Goal: Transaction & Acquisition: Obtain resource

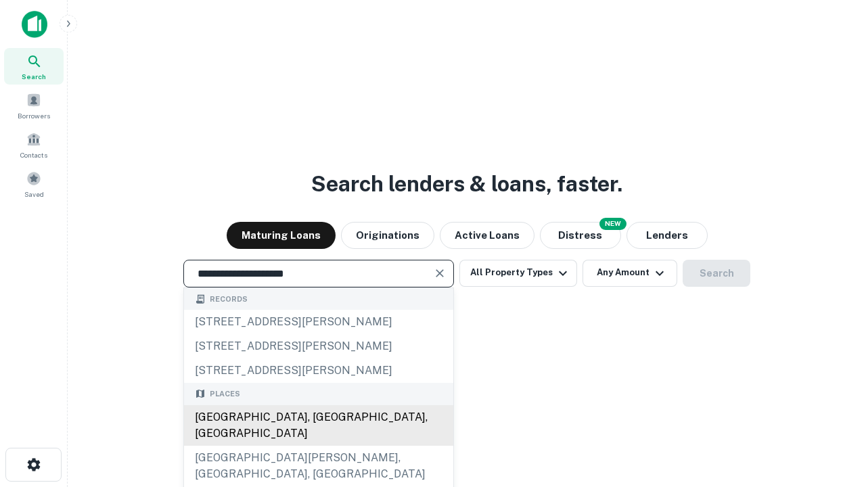
click at [318, 446] on div "[GEOGRAPHIC_DATA], [GEOGRAPHIC_DATA], [GEOGRAPHIC_DATA]" at bounding box center [318, 425] width 269 height 41
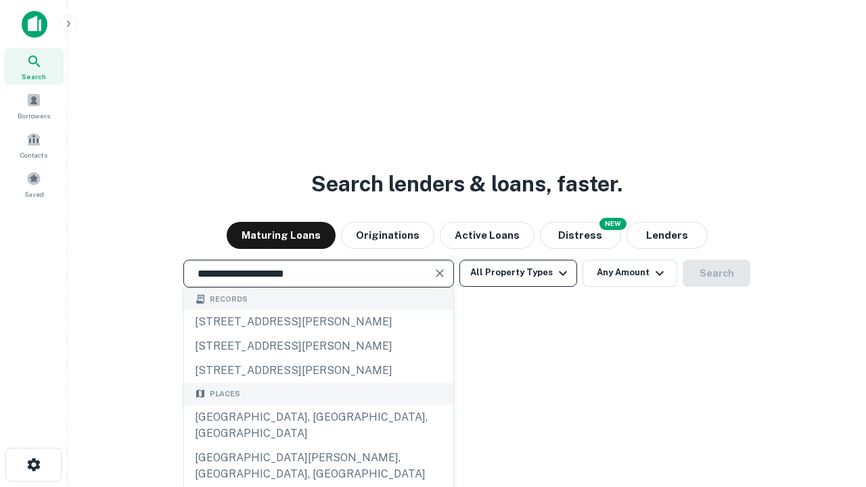
type input "**********"
click at [518, 273] on button "All Property Types" at bounding box center [518, 273] width 118 height 27
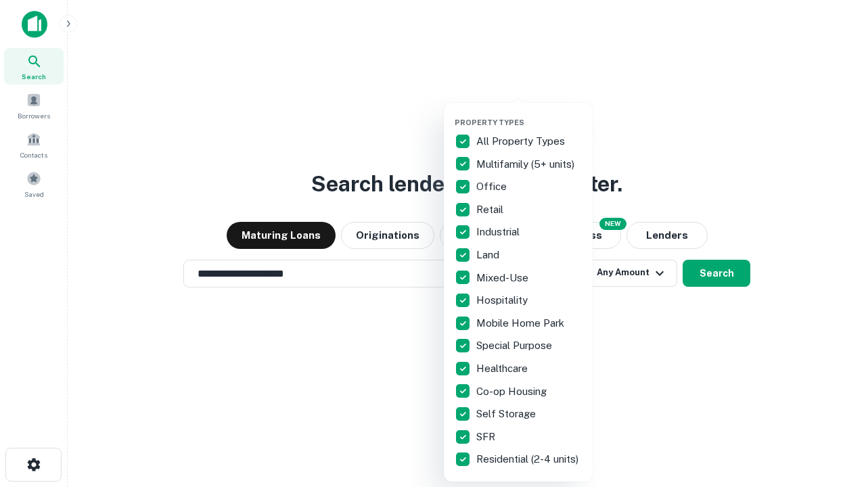
click at [529, 114] on button "button" at bounding box center [529, 114] width 149 height 1
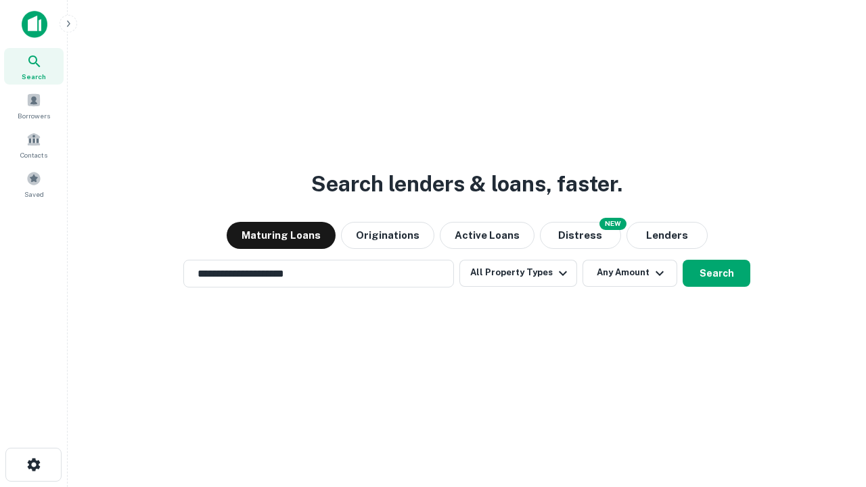
scroll to position [21, 0]
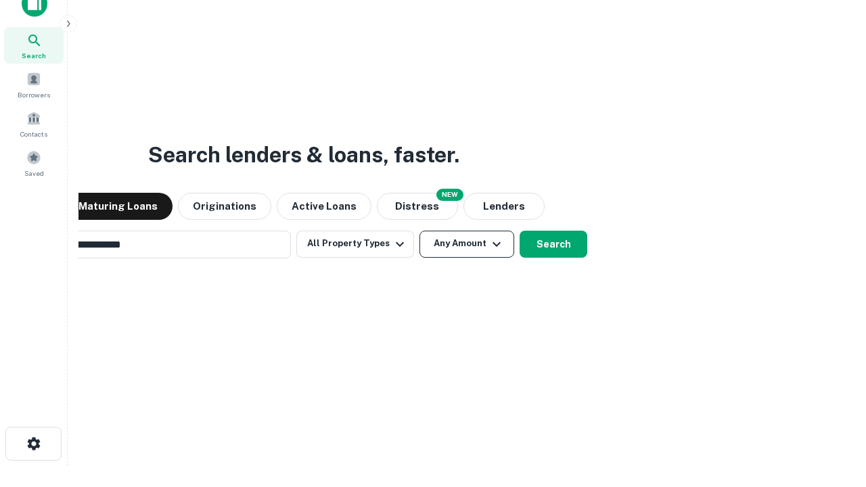
click at [419, 231] on button "Any Amount" at bounding box center [466, 244] width 95 height 27
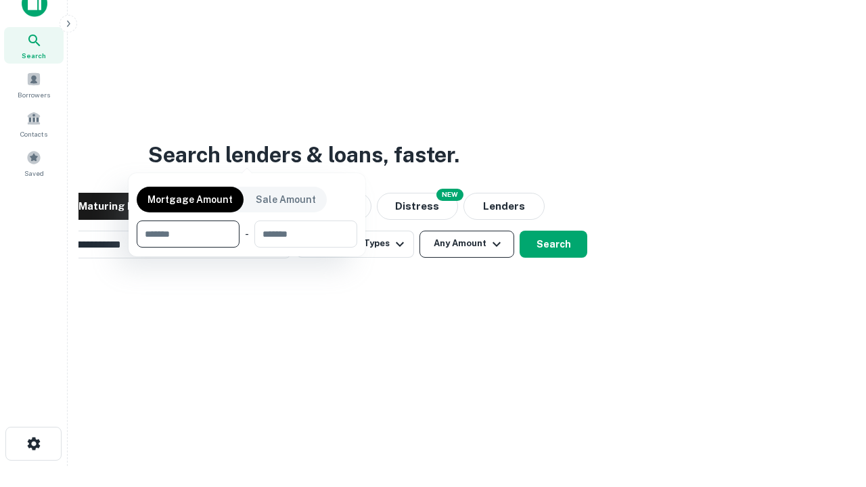
scroll to position [22, 0]
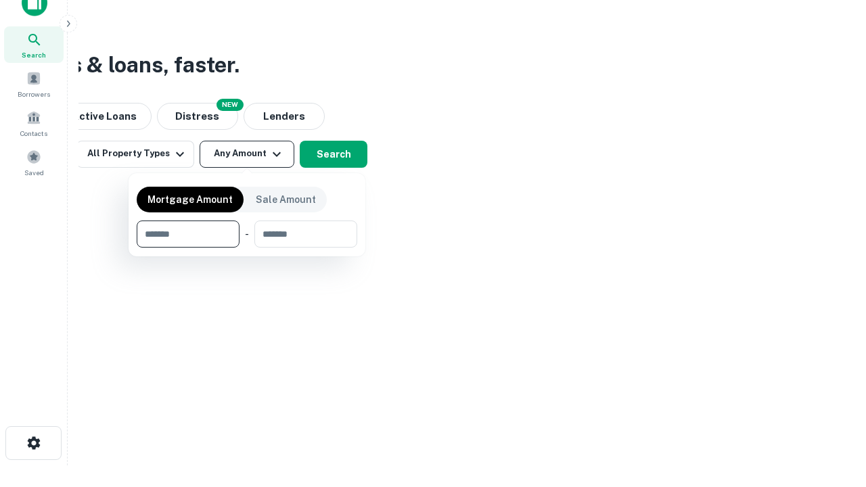
type input "*******"
click at [247, 248] on button "button" at bounding box center [247, 248] width 221 height 1
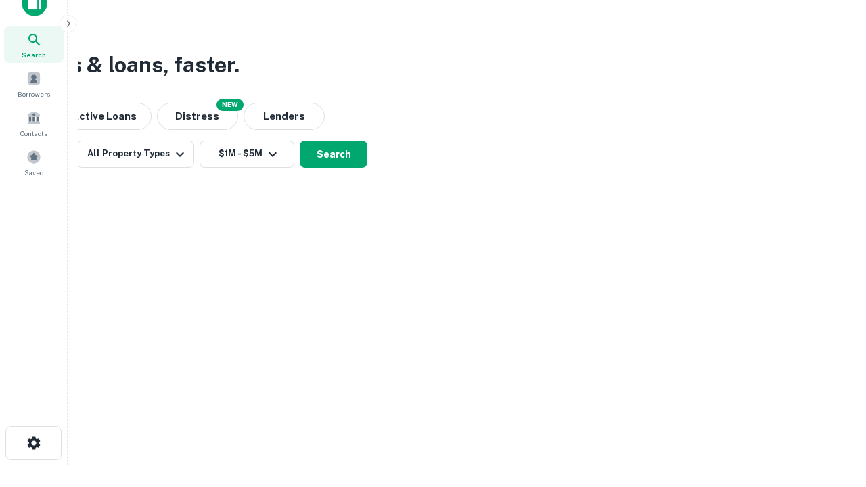
scroll to position [8, 250]
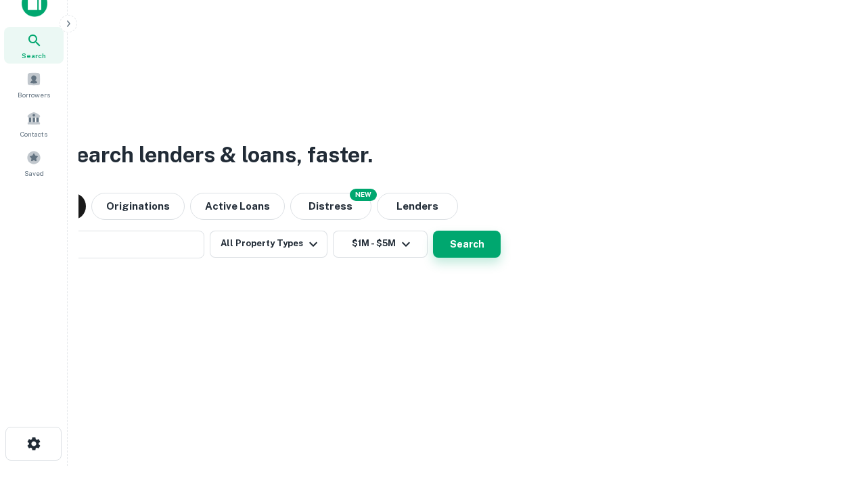
click at [433, 231] on button "Search" at bounding box center [467, 244] width 68 height 27
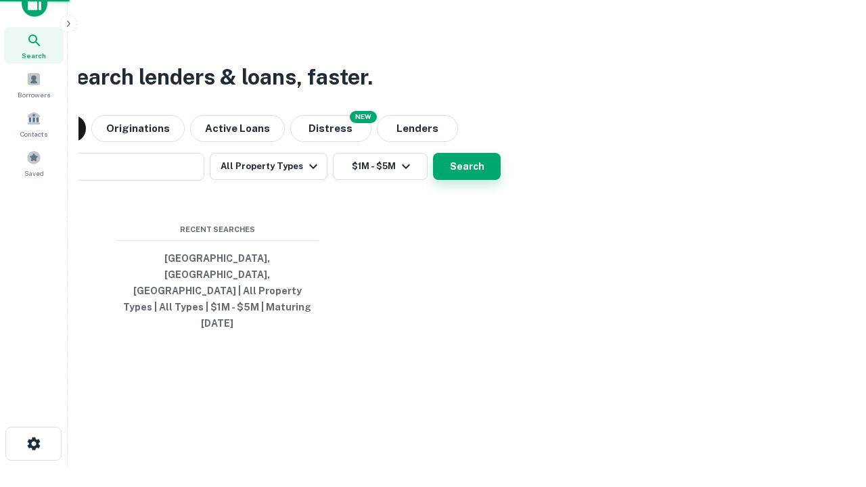
scroll to position [36, 383]
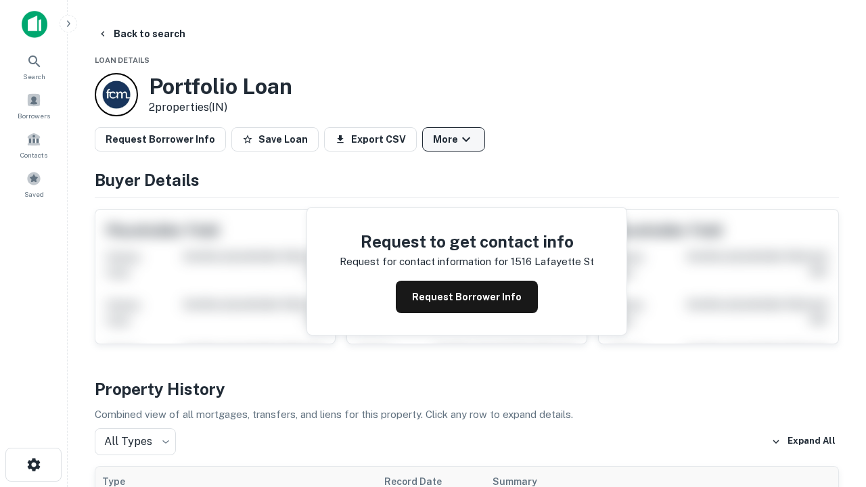
click at [453, 139] on button "More" at bounding box center [453, 139] width 63 height 24
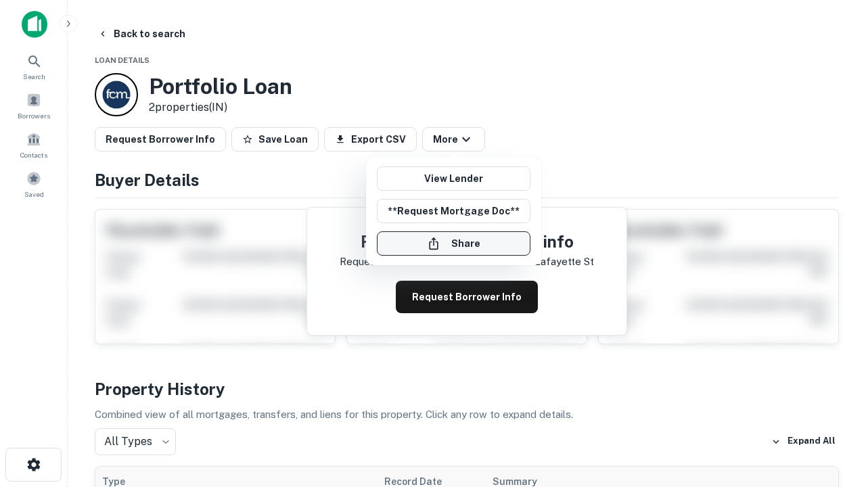
click at [453, 244] on button "Share" at bounding box center [454, 243] width 154 height 24
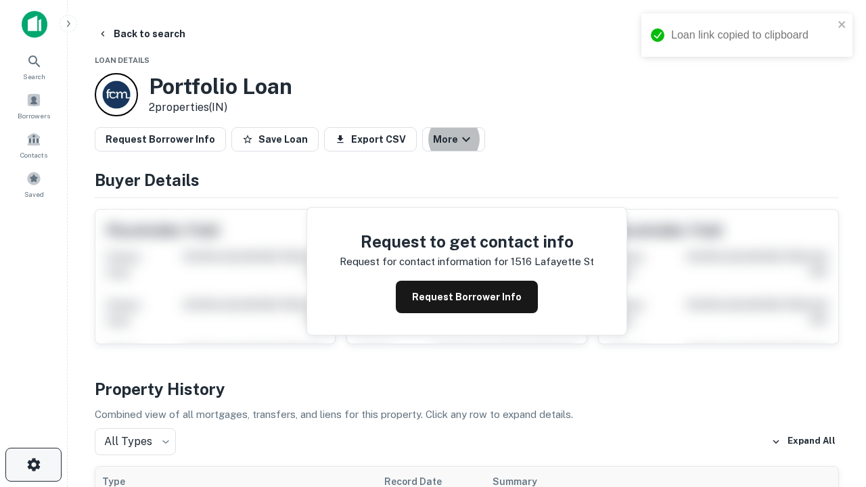
click at [33, 465] on icon "button" at bounding box center [34, 465] width 16 height 16
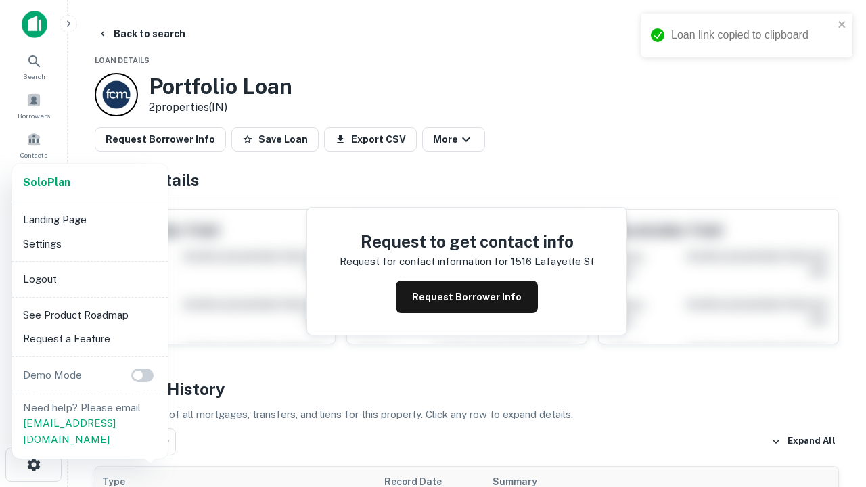
click at [89, 279] on li "Logout" at bounding box center [90, 279] width 145 height 24
